Goal: Complete application form: Complete application form

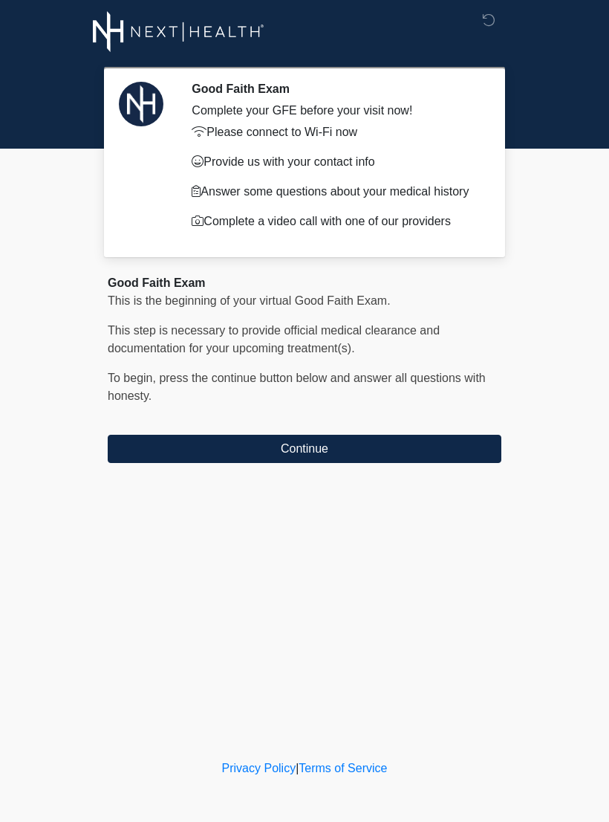
click at [427, 442] on button "Continue" at bounding box center [305, 449] width 394 height 28
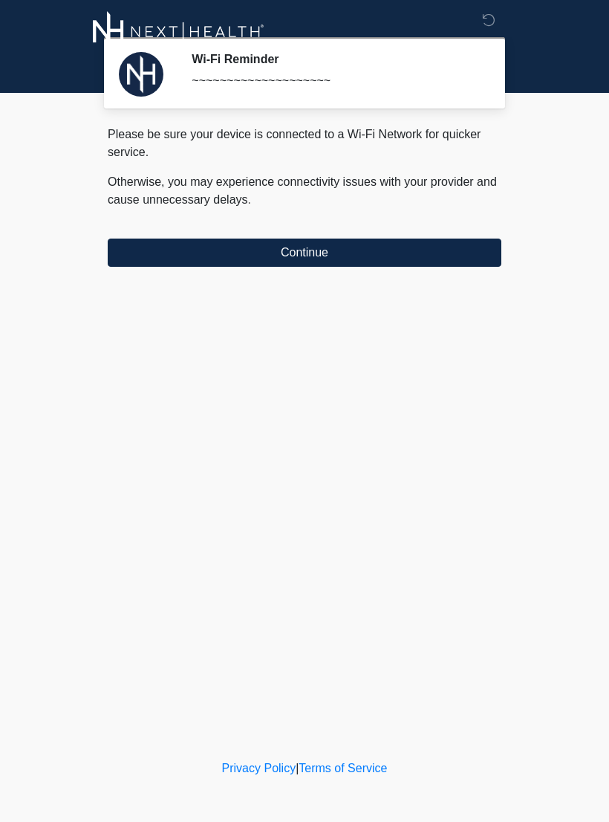
click at [444, 246] on button "Continue" at bounding box center [305, 253] width 394 height 28
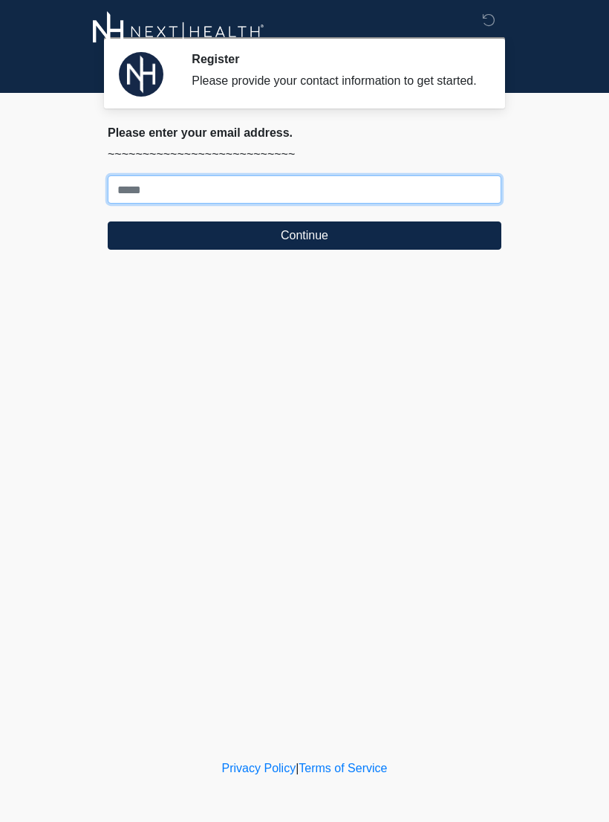
click at [323, 197] on input "Where should we email your treatment plan?" at bounding box center [305, 189] width 394 height 28
type input "**********"
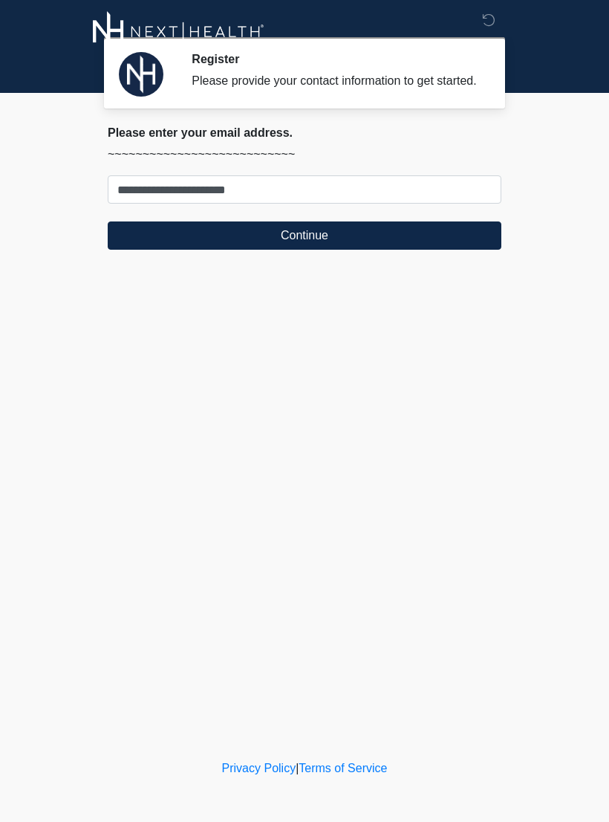
click at [193, 250] on button "Continue" at bounding box center [305, 235] width 394 height 28
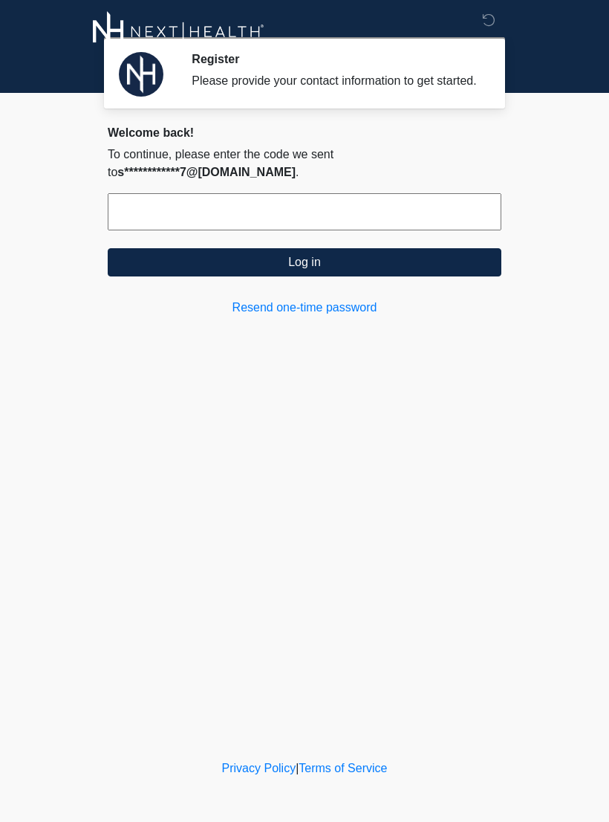
click at [132, 226] on input "text" at bounding box center [305, 211] width 394 height 37
type input "******"
click at [225, 276] on button "Log in" at bounding box center [305, 262] width 394 height 28
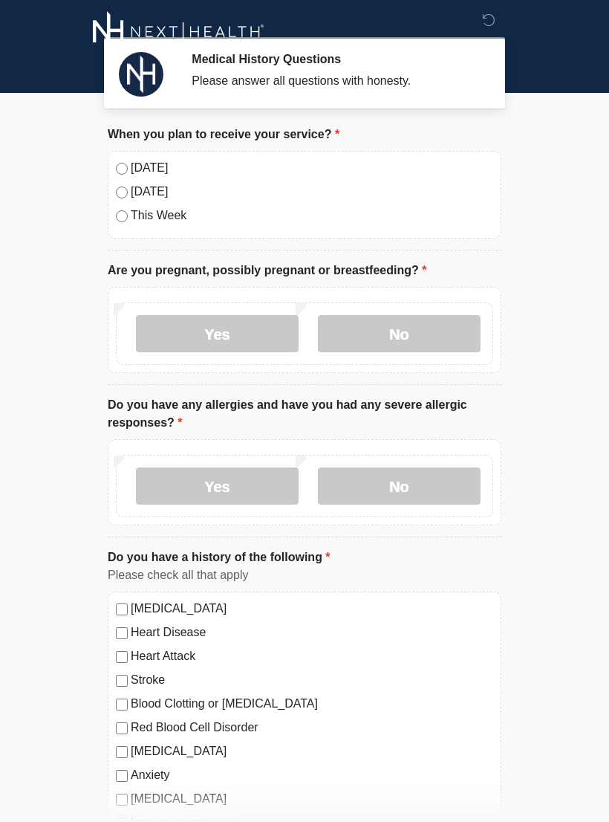
click at [371, 344] on label "No" at bounding box center [399, 333] width 163 height 37
click at [378, 473] on label "No" at bounding box center [399, 486] width 163 height 37
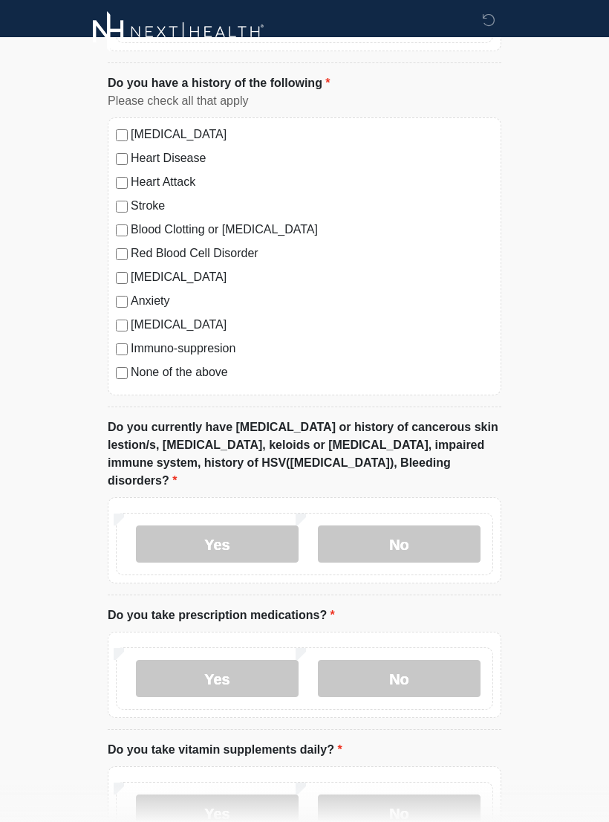
scroll to position [477, 0]
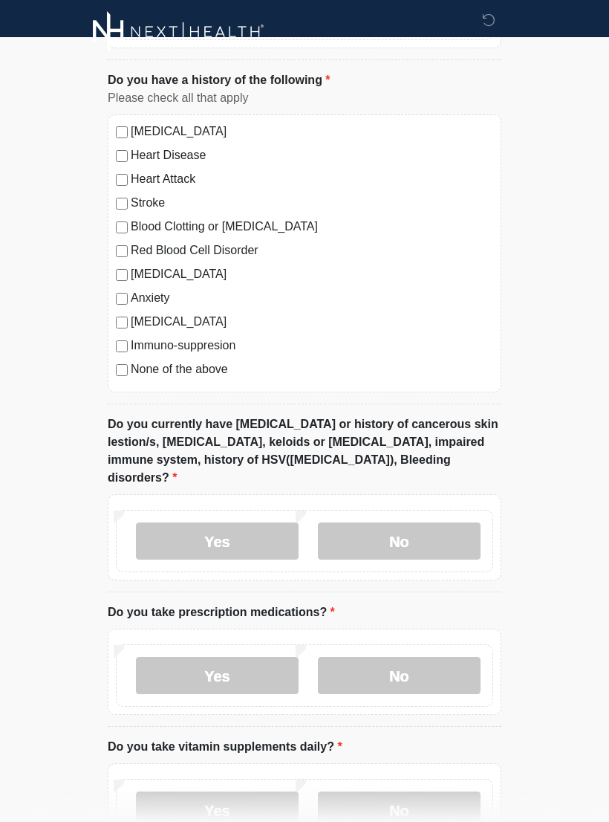
click at [421, 523] on label "No" at bounding box center [399, 541] width 163 height 37
click at [398, 657] on label "No" at bounding box center [399, 675] width 163 height 37
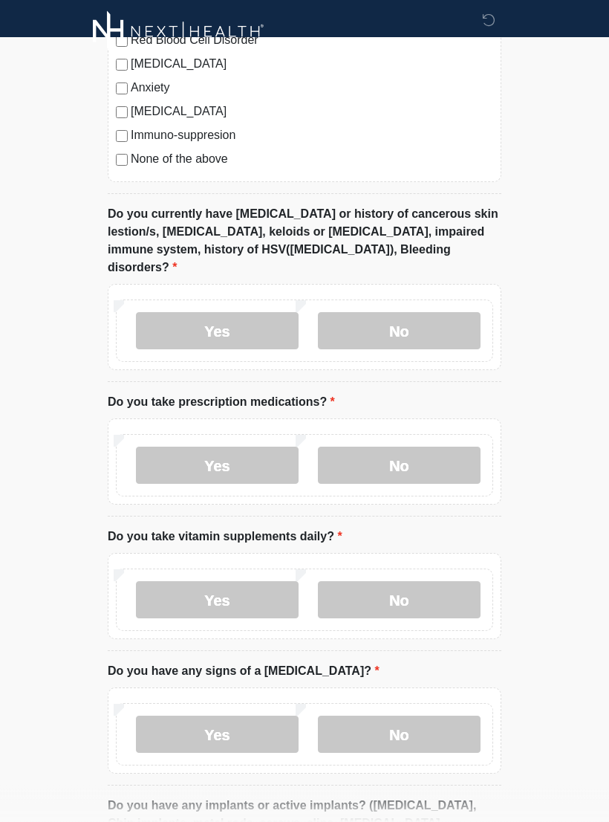
scroll to position [688, 0]
click at [193, 581] on label "Yes" at bounding box center [217, 599] width 163 height 37
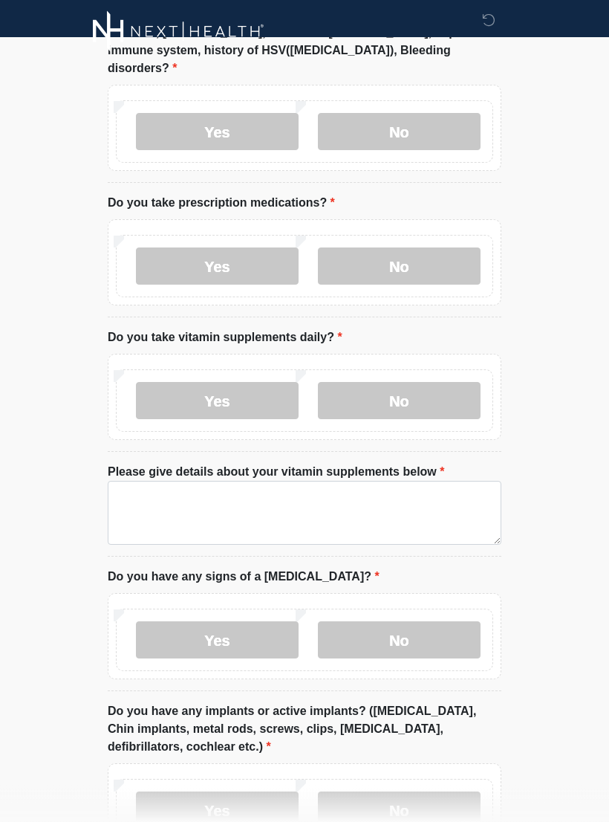
scroll to position [887, 0]
click at [376, 621] on label "No" at bounding box center [399, 639] width 163 height 37
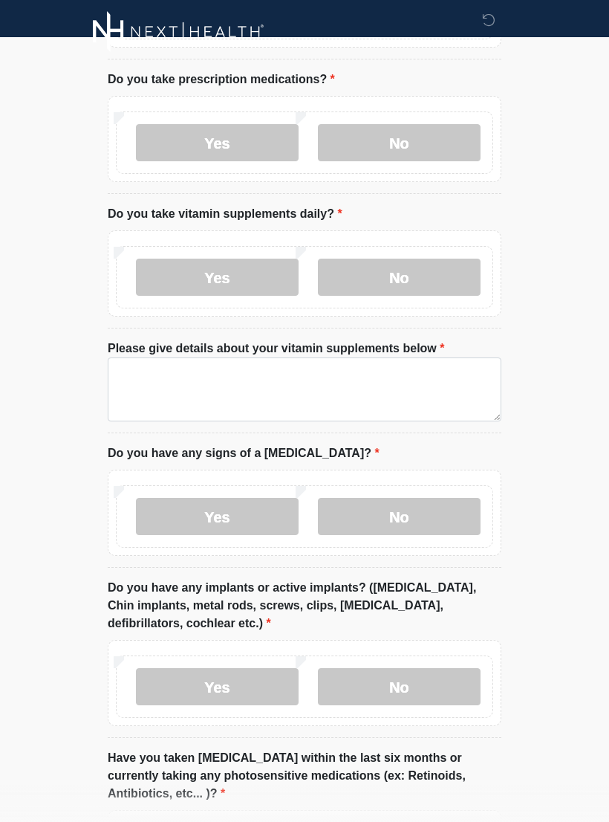
scroll to position [1018, 0]
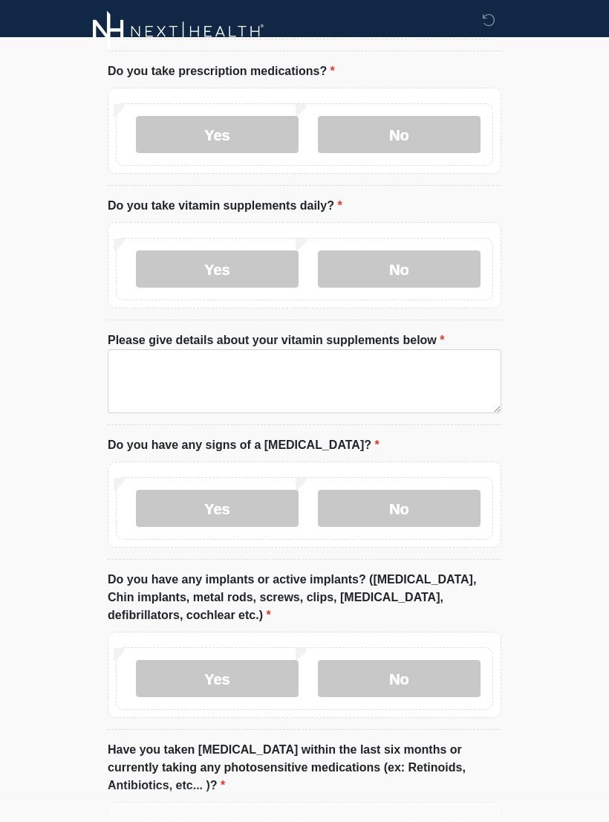
click at [434, 661] on label "No" at bounding box center [399, 679] width 163 height 37
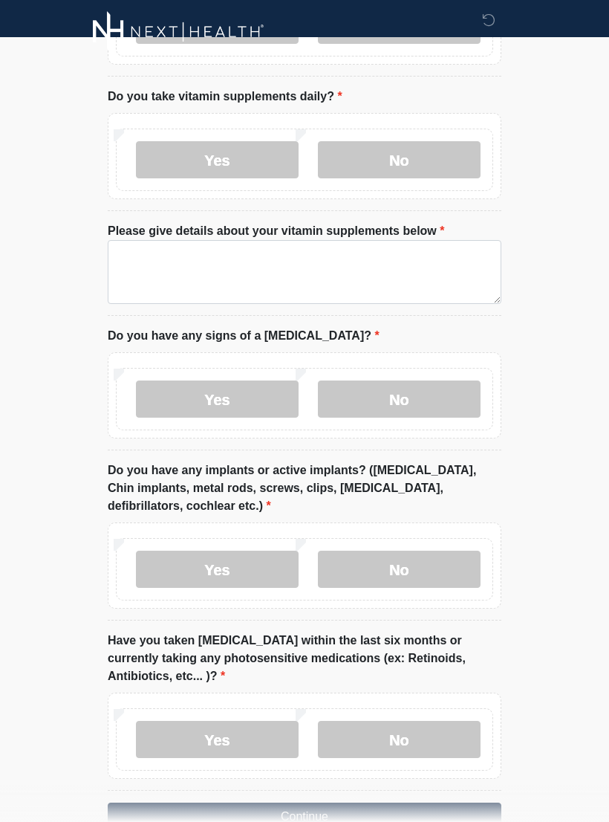
scroll to position [1172, 0]
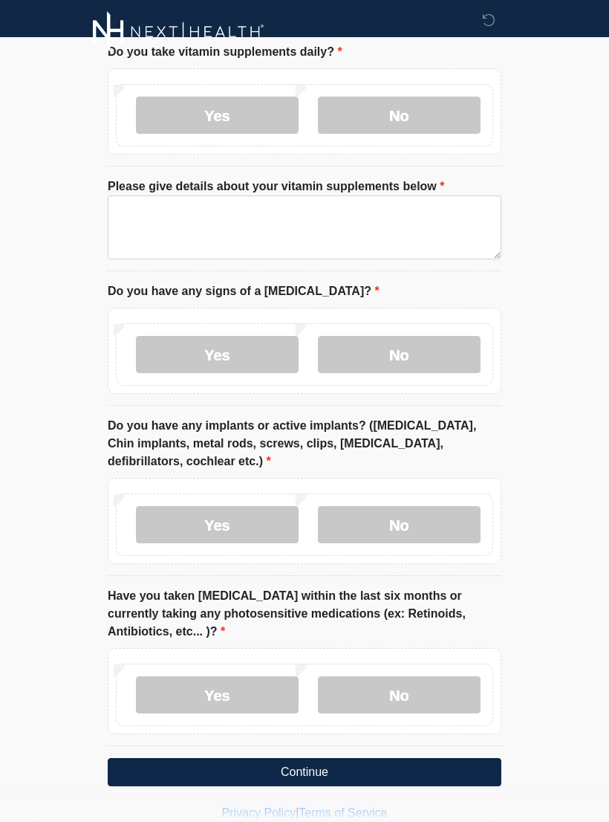
click at [438, 676] on label "No" at bounding box center [399, 694] width 163 height 37
click at [396, 759] on button "Continue" at bounding box center [305, 772] width 394 height 28
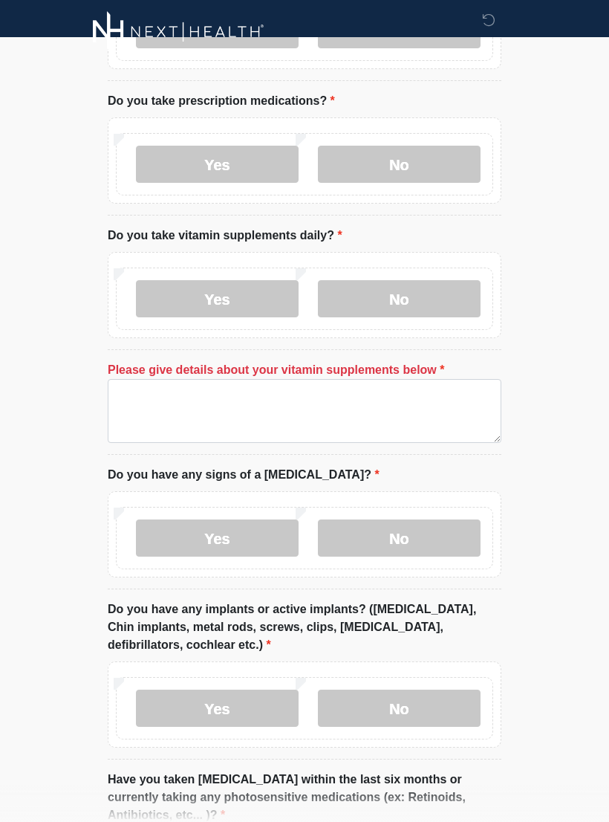
scroll to position [975, 0]
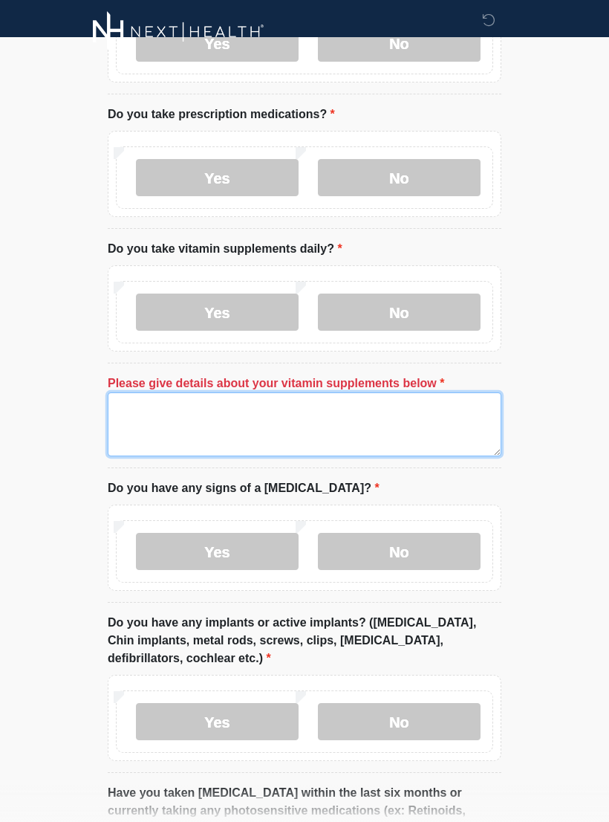
click at [294, 392] on textarea "Please give details about your vitamin supplements below" at bounding box center [305, 424] width 394 height 64
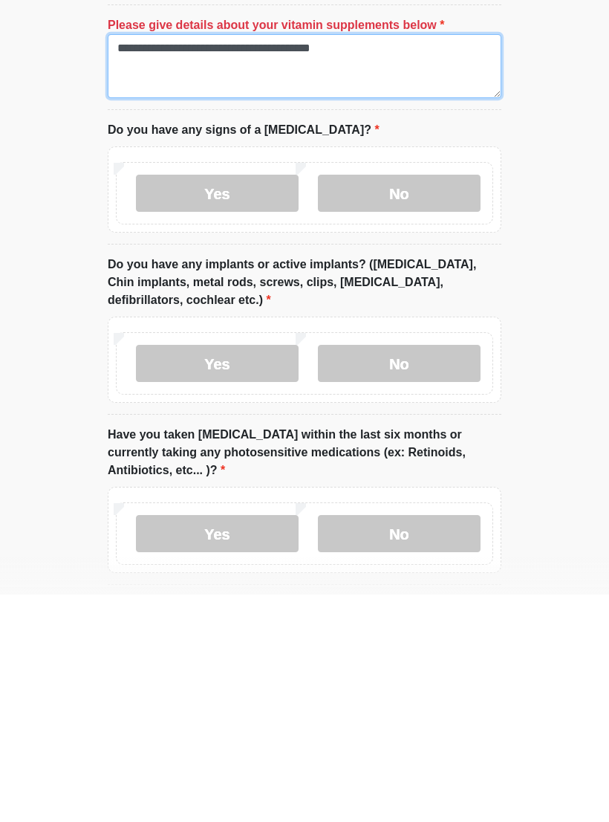
scroll to position [1195, 0]
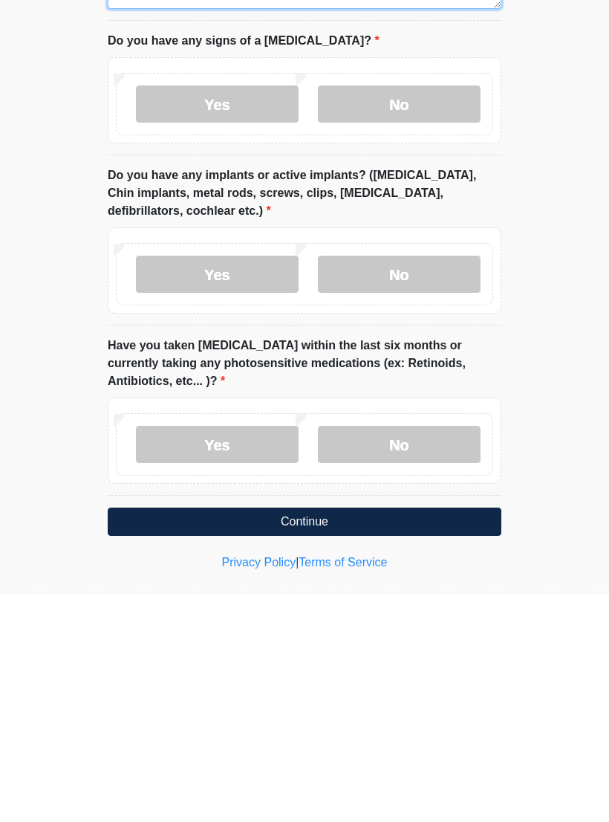
type textarea "**********"
click at [405, 735] on button "Continue" at bounding box center [305, 749] width 394 height 28
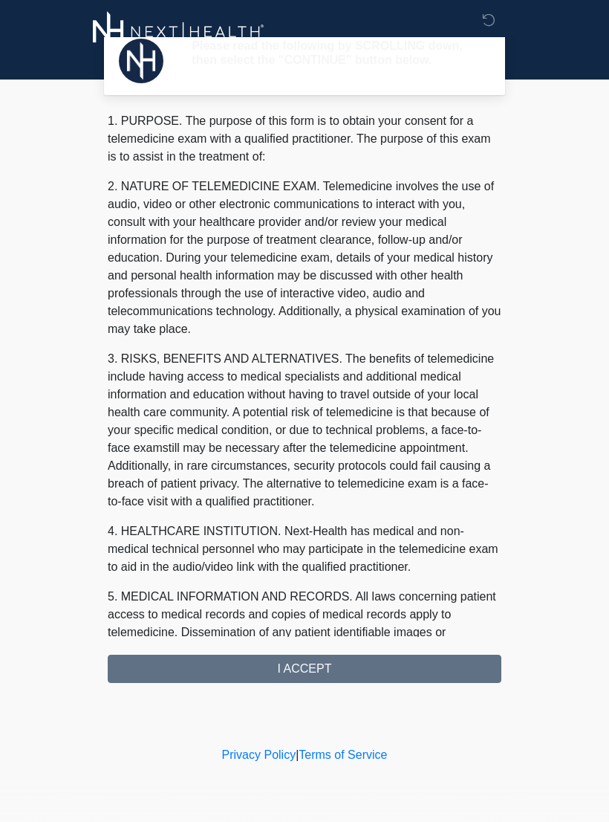
scroll to position [0, 0]
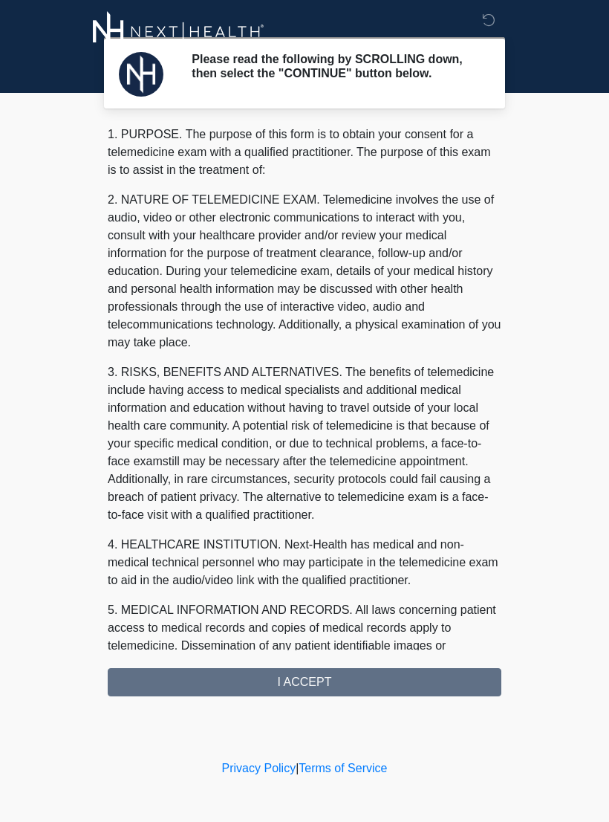
click at [428, 674] on div "1. PURPOSE. The purpose of this form is to obtain your consent for a telemedici…" at bounding box center [305, 411] width 394 height 571
click at [399, 675] on div "1. PURPOSE. The purpose of this form is to obtain your consent for a telemedici…" at bounding box center [305, 411] width 394 height 571
click at [322, 692] on div "1. PURPOSE. The purpose of this form is to obtain your consent for a telemedici…" at bounding box center [305, 411] width 394 height 571
click at [331, 687] on div "1. PURPOSE. The purpose of this form is to obtain your consent for a telemedici…" at bounding box center [305, 411] width 394 height 571
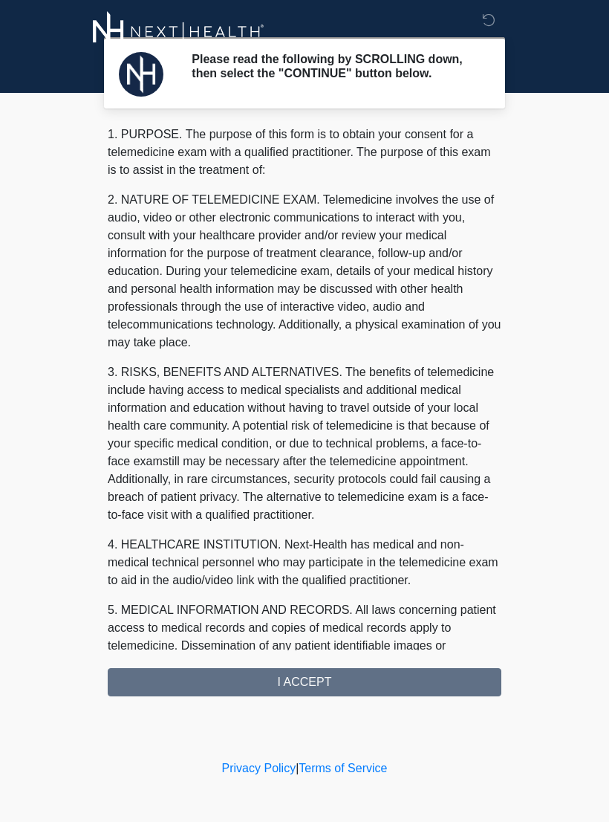
click at [344, 674] on div "1. PURPOSE. The purpose of this form is to obtain your consent for a telemedici…" at bounding box center [305, 411] width 394 height 571
click at [343, 673] on div "1. PURPOSE. The purpose of this form is to obtain your consent for a telemedici…" at bounding box center [305, 411] width 394 height 571
click at [299, 688] on div "1. PURPOSE. The purpose of this form is to obtain your consent for a telemedici…" at bounding box center [305, 411] width 394 height 571
click at [298, 688] on div "1. PURPOSE. The purpose of this form is to obtain your consent for a telemedici…" at bounding box center [305, 411] width 394 height 571
click at [309, 683] on div "1. PURPOSE. The purpose of this form is to obtain your consent for a telemedici…" at bounding box center [305, 411] width 394 height 571
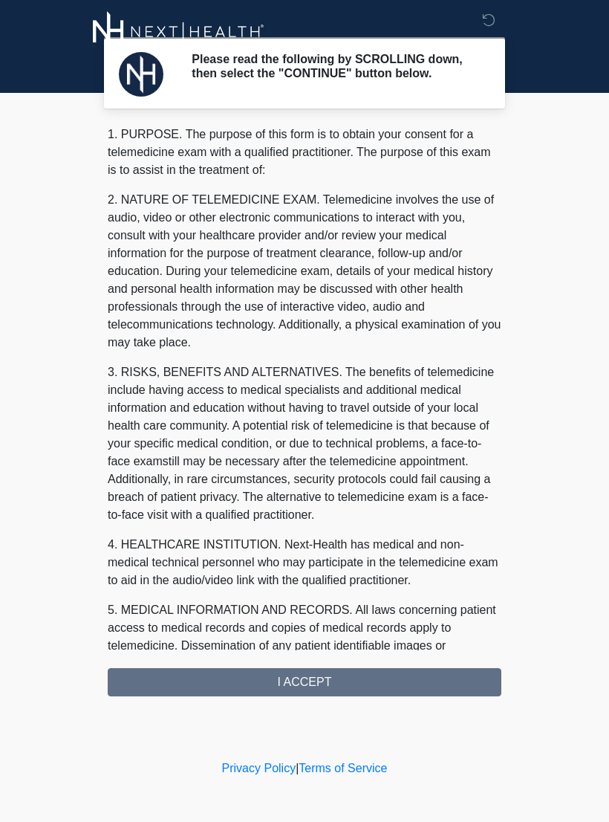
click at [312, 686] on div "1. PURPOSE. The purpose of this form is to obtain your consent for a telemedici…" at bounding box center [305, 411] width 394 height 571
click at [190, 686] on div "1. PURPOSE. The purpose of this form is to obtain your consent for a telemedici…" at bounding box center [305, 411] width 394 height 571
click at [201, 677] on div "1. PURPOSE. The purpose of this form is to obtain your consent for a telemedici…" at bounding box center [305, 411] width 394 height 571
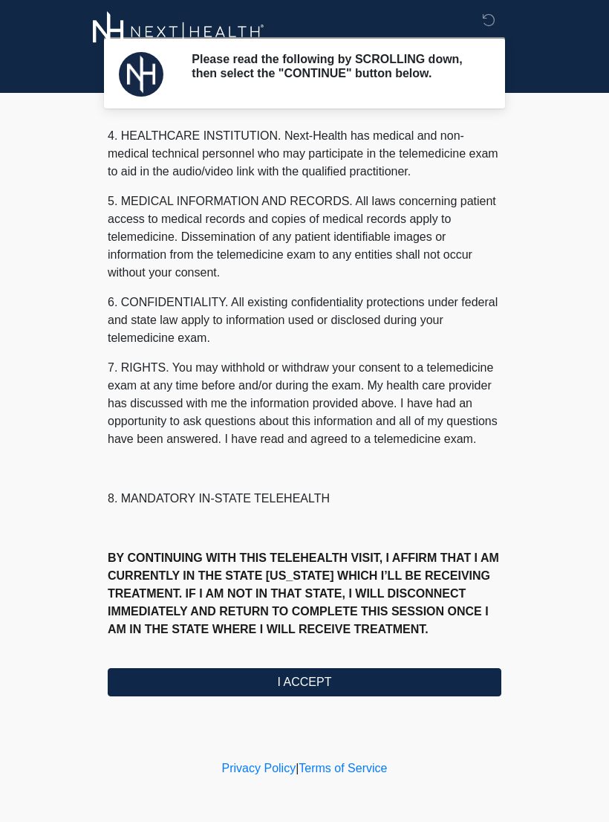
scroll to position [427, 0]
click at [253, 696] on button "I ACCEPT" at bounding box center [305, 682] width 394 height 28
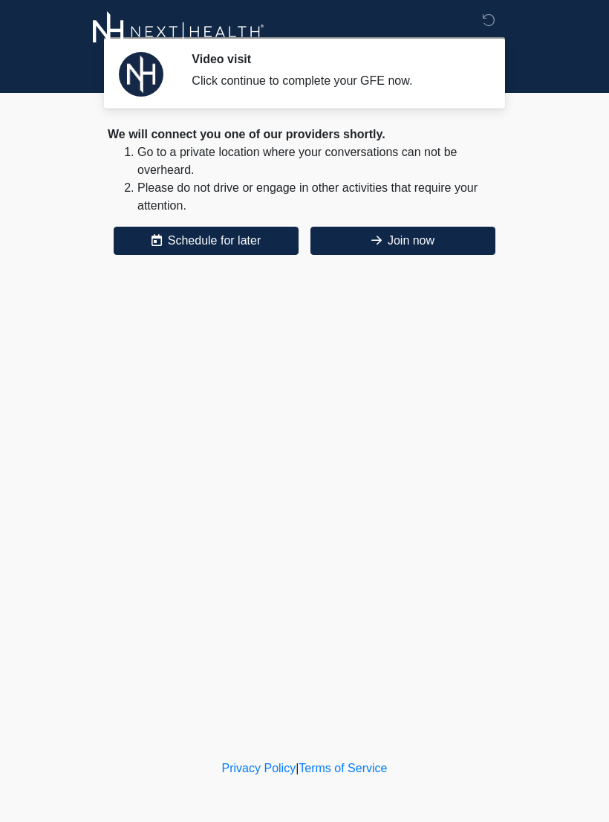
click at [418, 240] on button "Join now" at bounding box center [403, 241] width 185 height 28
